Goal: Register for event/course

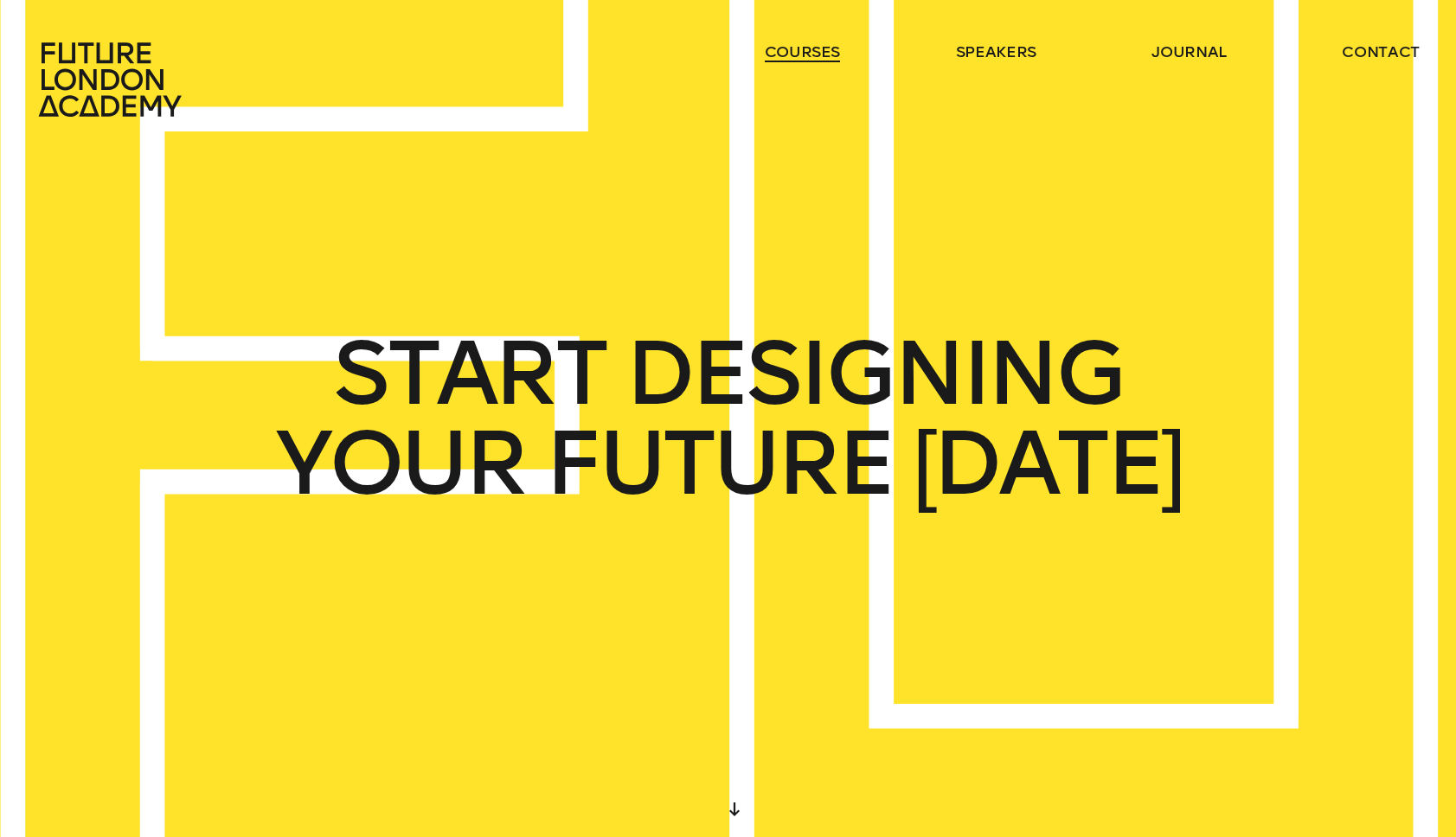
click at [777, 52] on link "courses" at bounding box center [802, 52] width 76 height 21
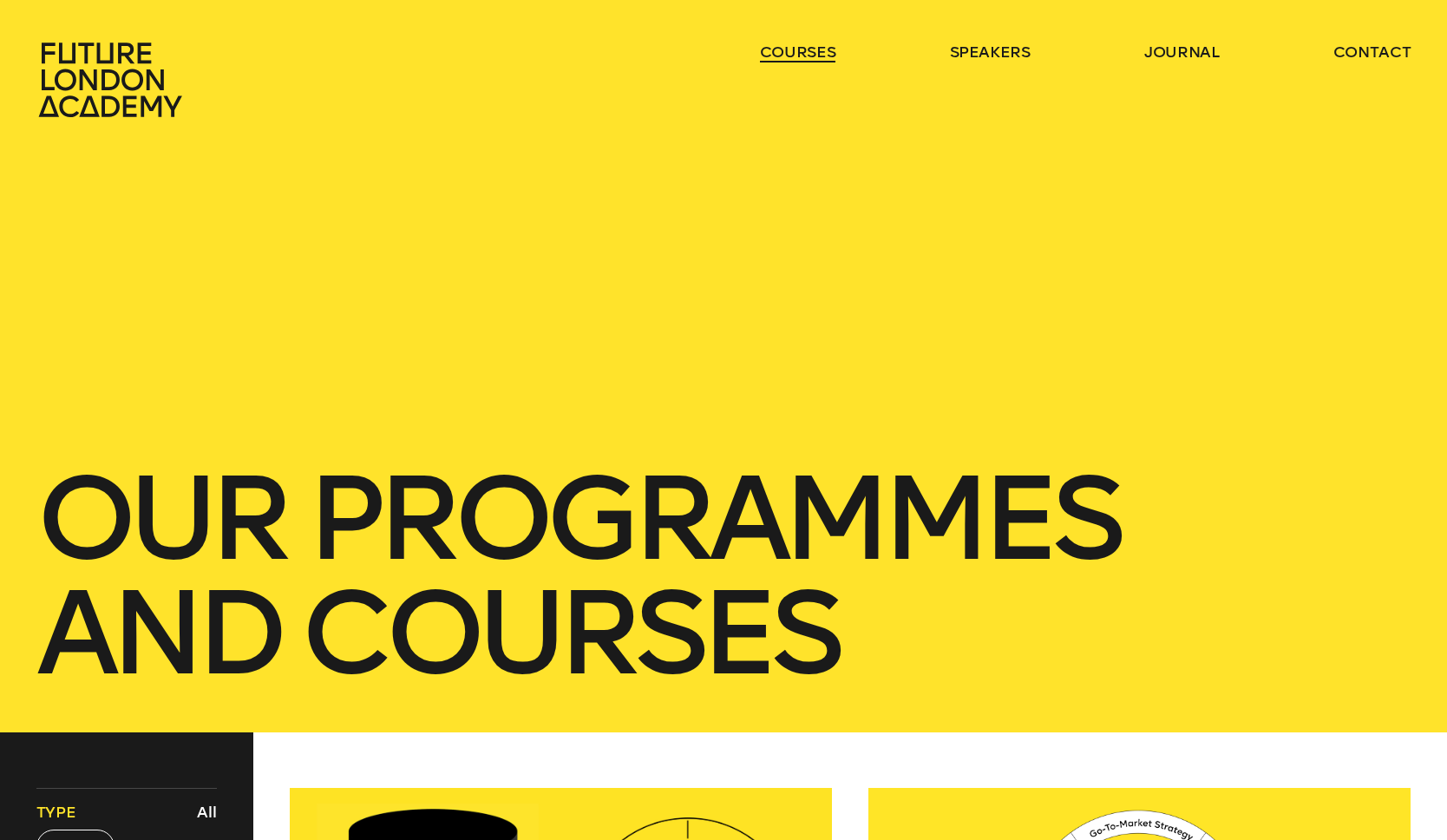
click at [780, 52] on link "courses" at bounding box center [798, 52] width 76 height 21
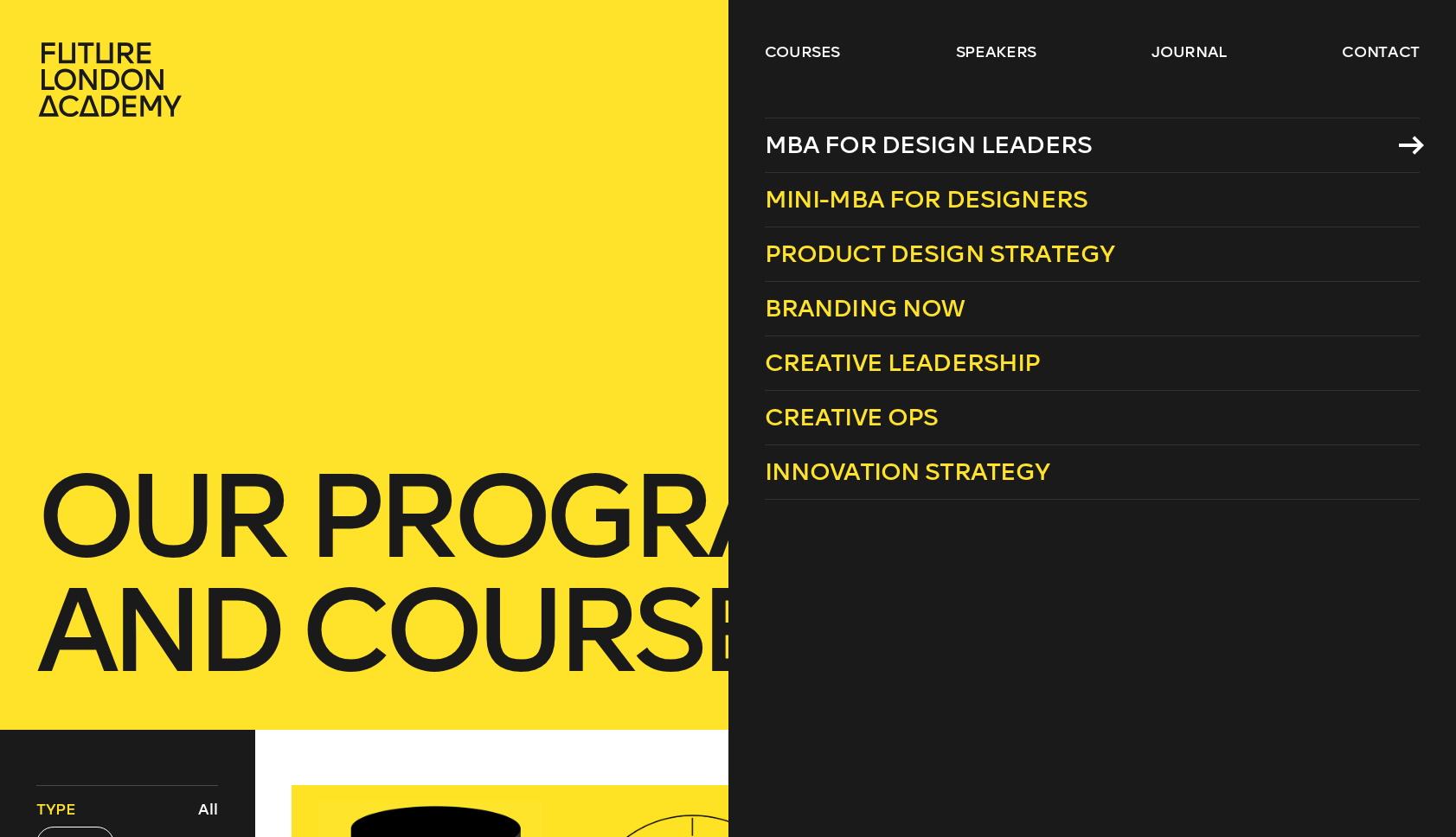
click at [949, 141] on span "MBA for Design Leaders" at bounding box center [928, 145] width 327 height 29
click at [797, 46] on link "courses" at bounding box center [802, 52] width 76 height 21
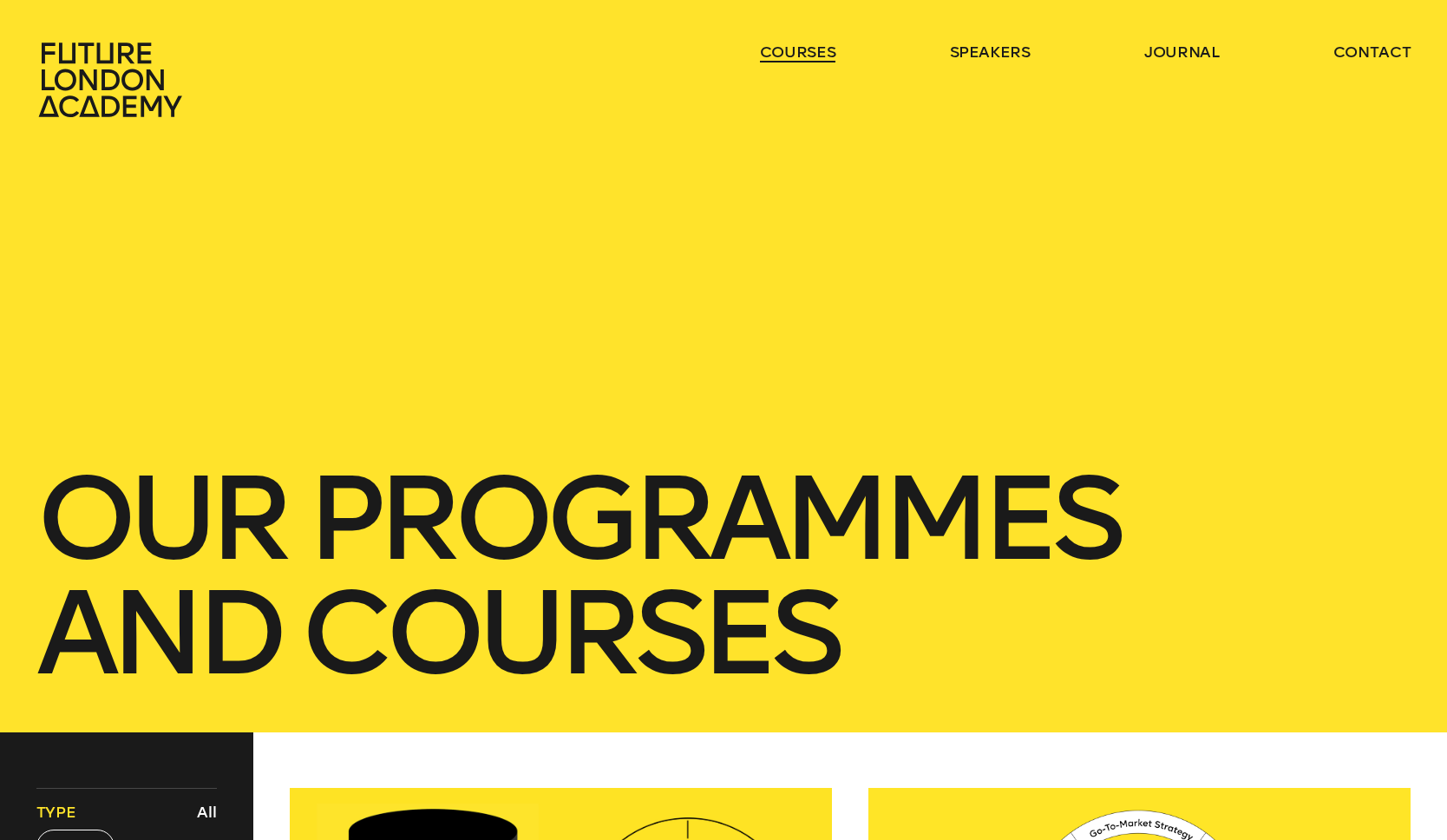
click at [799, 46] on link "courses" at bounding box center [798, 52] width 76 height 21
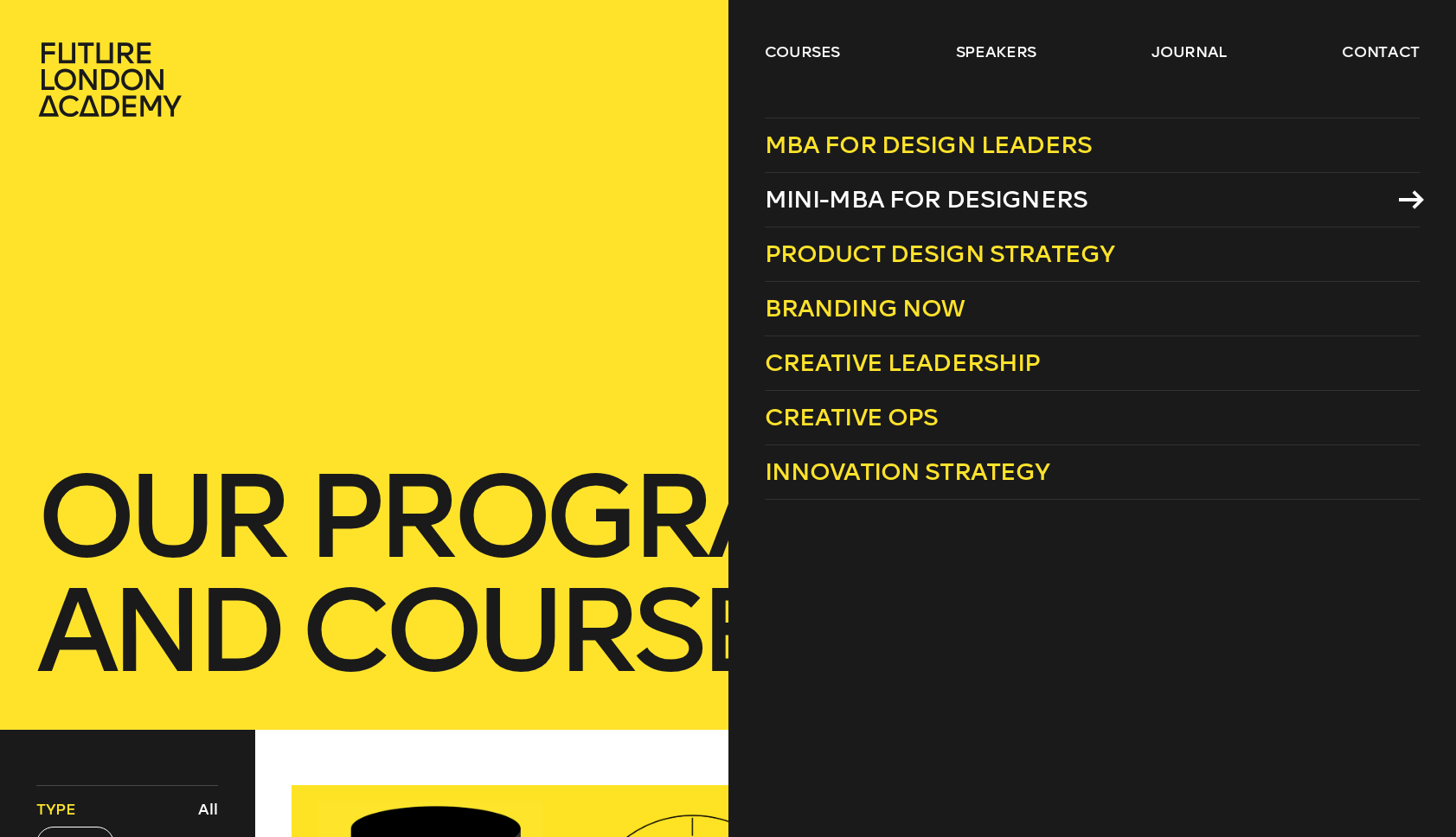
click at [836, 211] on span "Mini-MBA for Designers" at bounding box center [926, 199] width 324 height 29
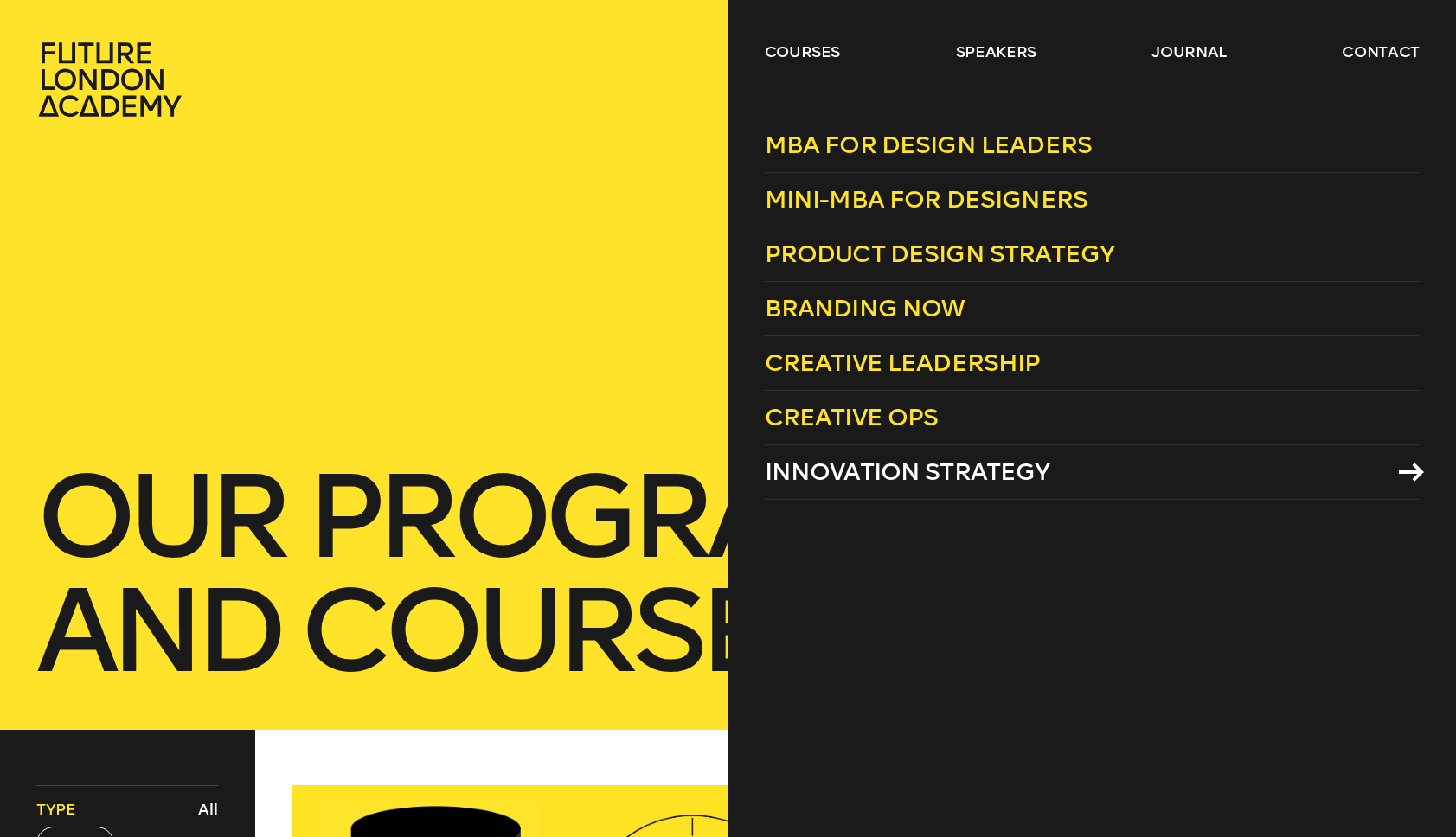
click at [893, 478] on span "Innovation Strategy" at bounding box center [907, 472] width 285 height 29
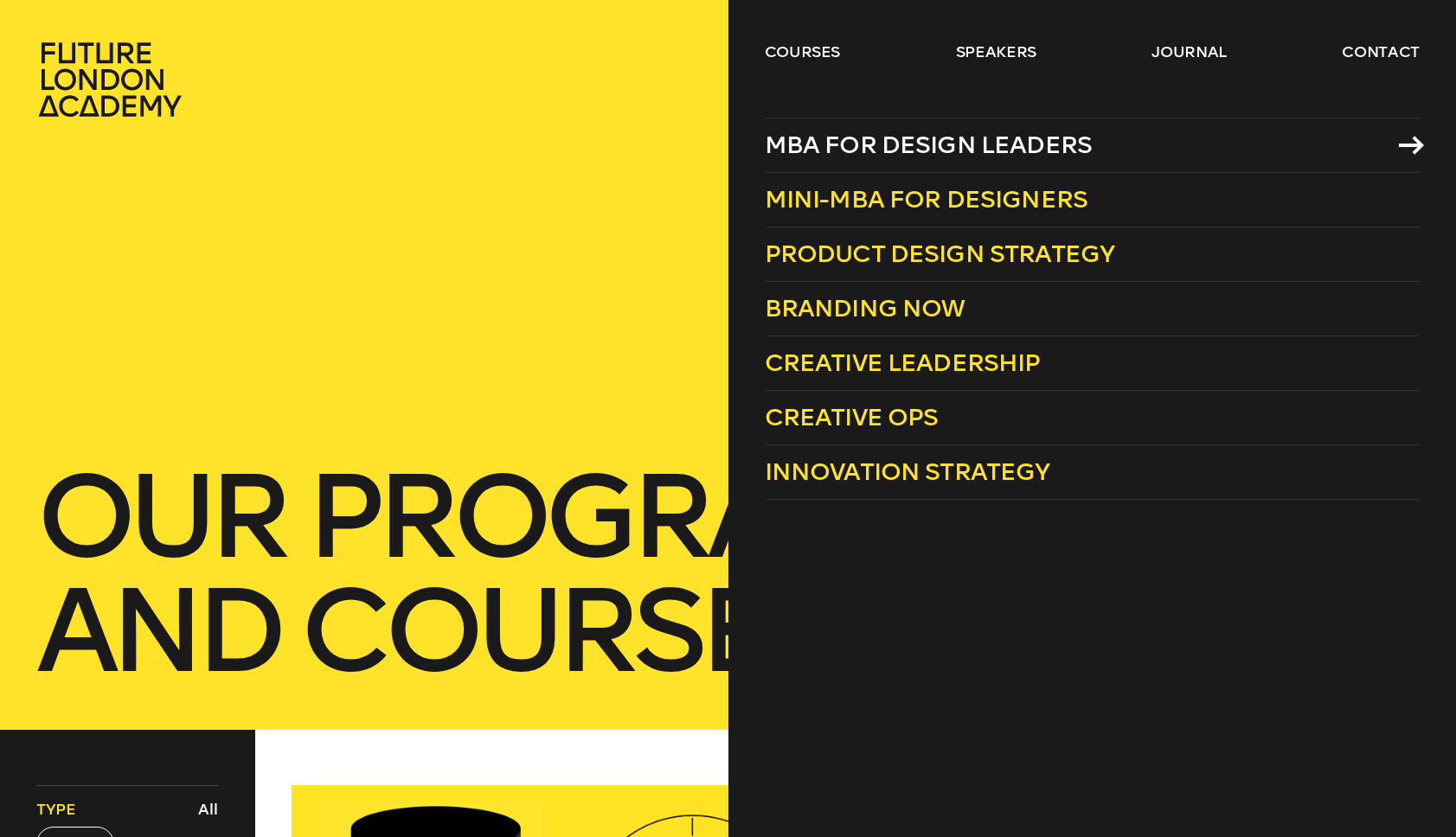
click at [954, 136] on span "MBA for Design Leaders" at bounding box center [928, 145] width 327 height 29
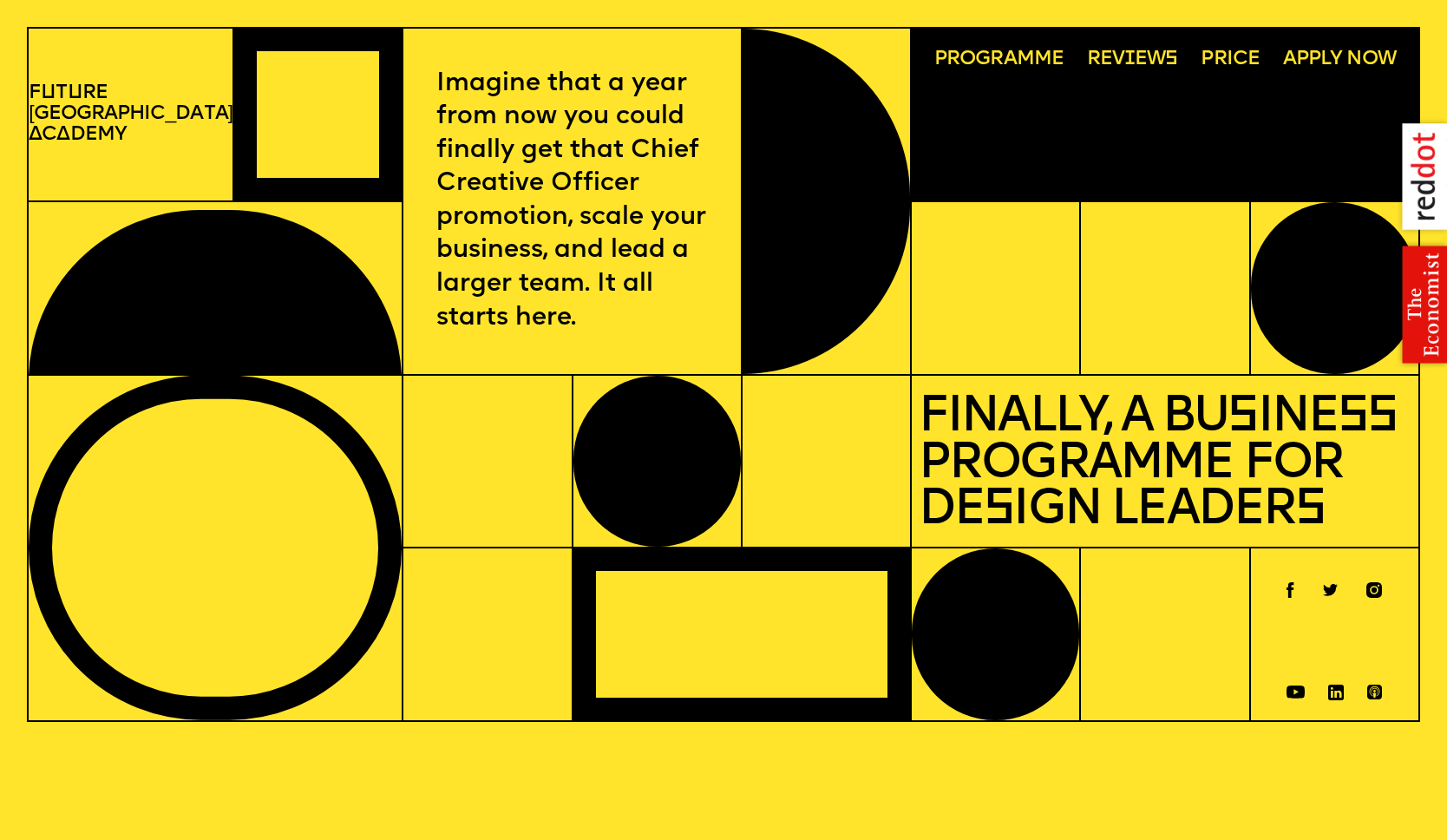
click at [988, 62] on span "Programme" at bounding box center [998, 60] width 129 height 21
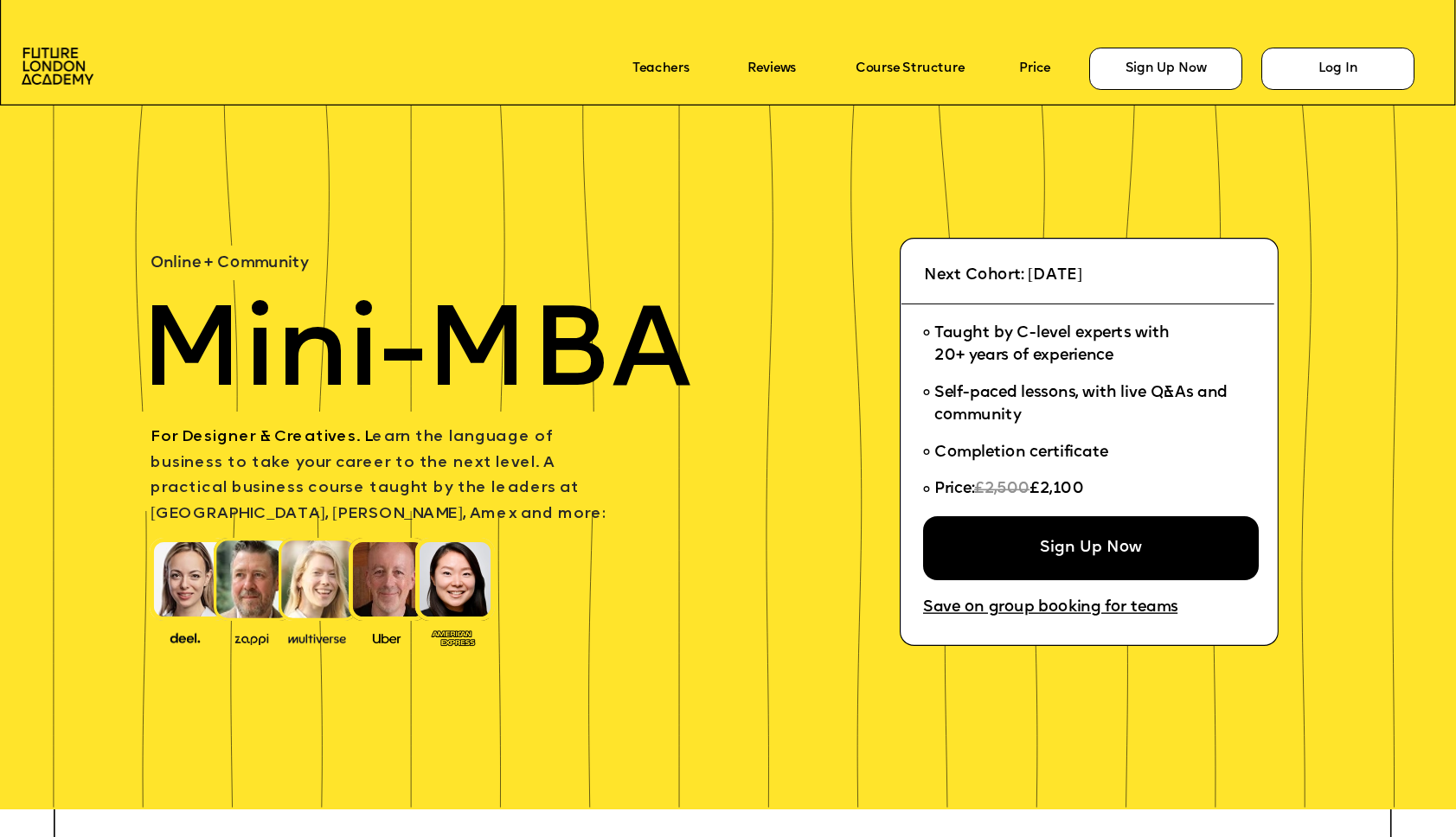
click at [1053, 549] on div "Sign Up Now" at bounding box center [1091, 548] width 336 height 64
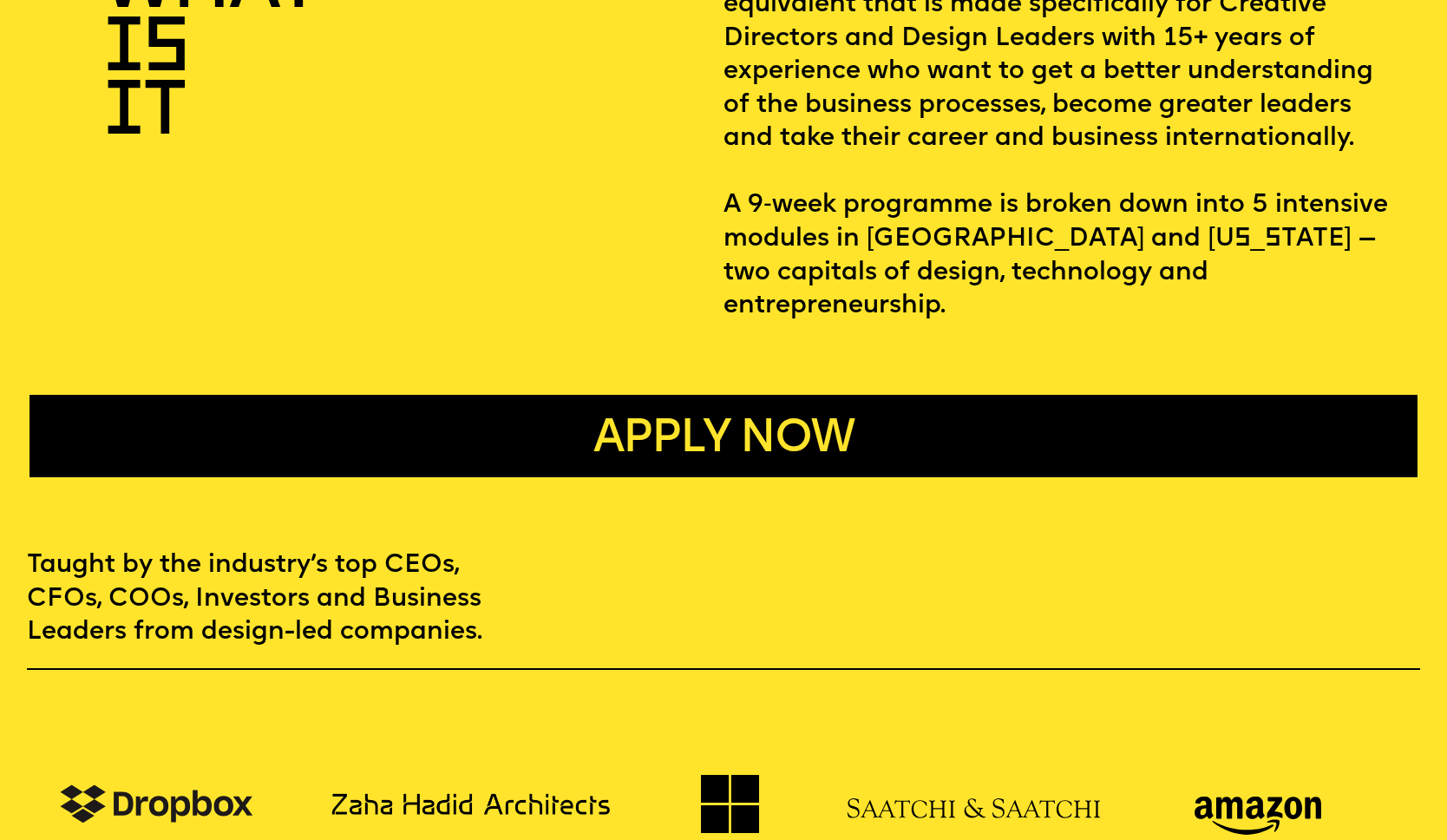
click at [773, 416] on span "Apply now" at bounding box center [724, 438] width 261 height 45
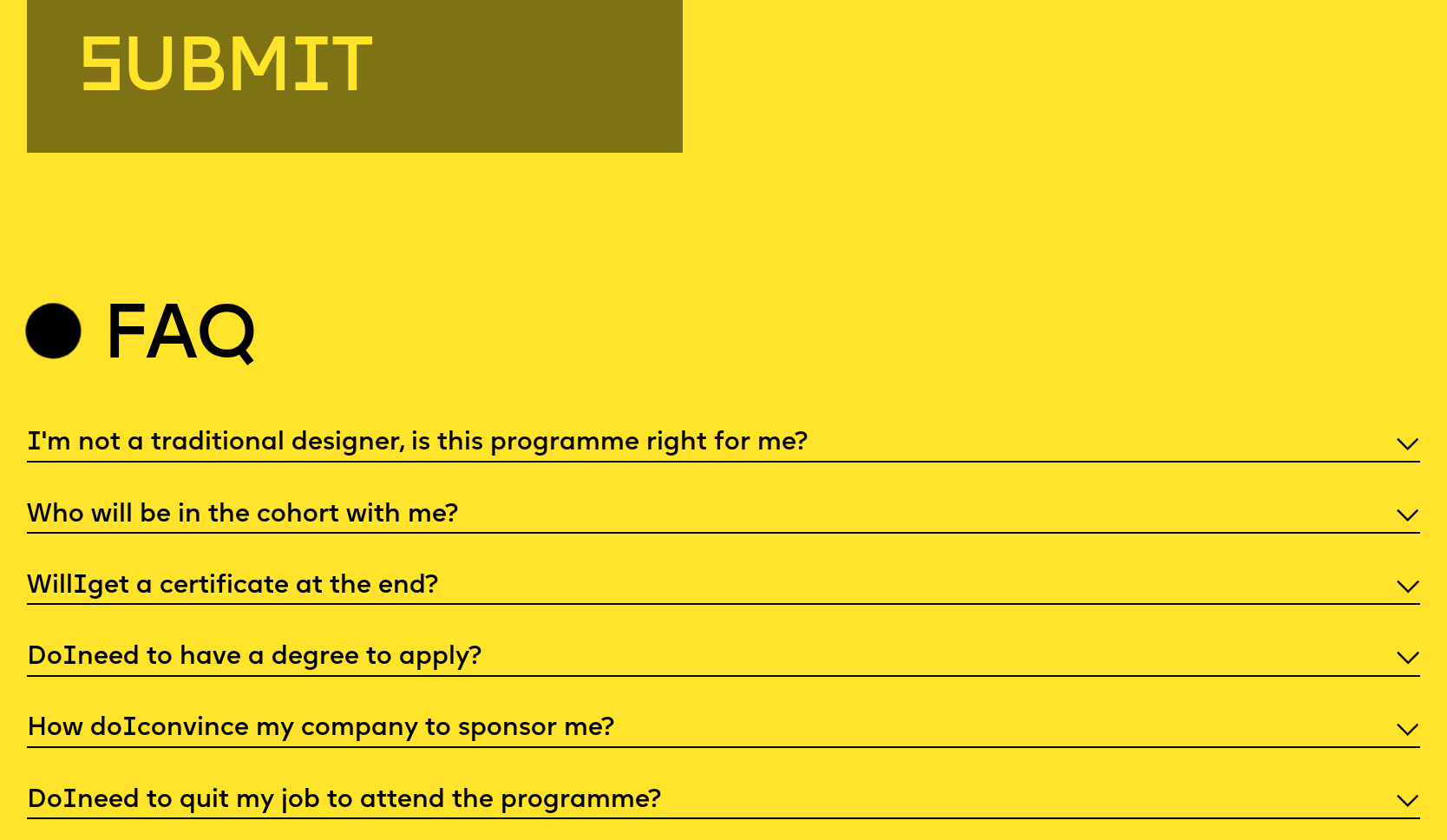
scroll to position [6672, 0]
